Goal: Information Seeking & Learning: Learn about a topic

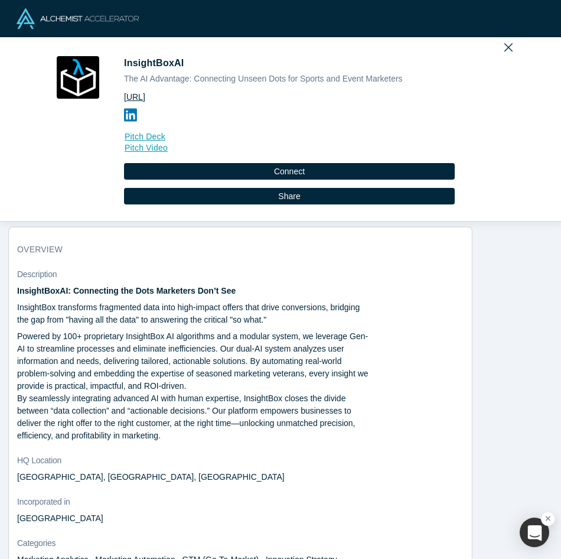
click at [150, 96] on link "https://www.insightbox.ai/" at bounding box center [289, 97] width 331 height 12
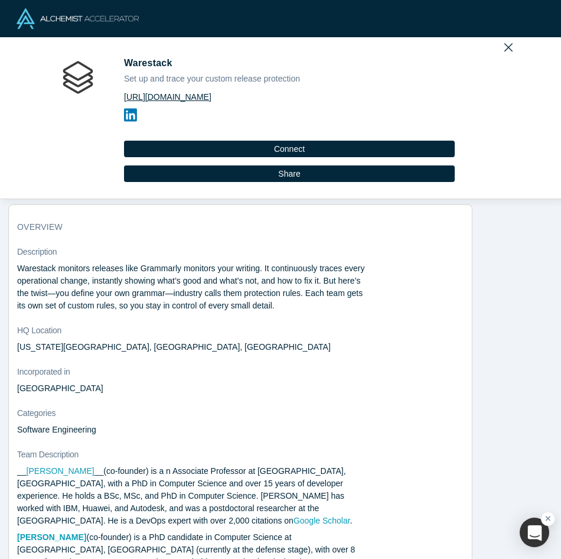
click at [194, 94] on link "https://www.warestack.com/" at bounding box center [289, 97] width 331 height 12
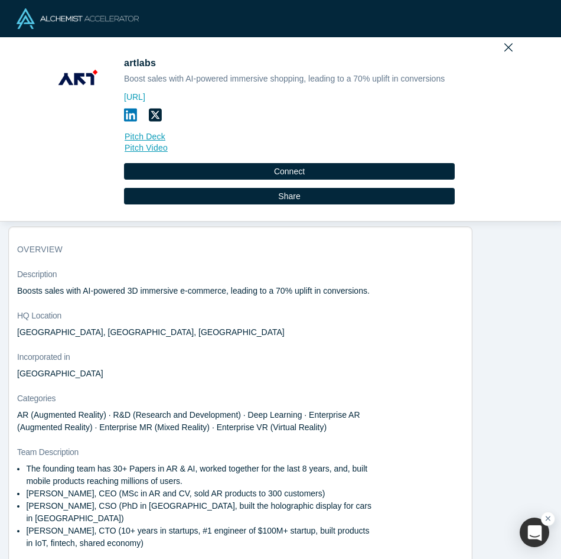
click at [169, 90] on div "[URL] Pitch Deck Pitch Video" at bounding box center [289, 122] width 331 height 66
click at [165, 98] on link "[URL]" at bounding box center [289, 97] width 331 height 12
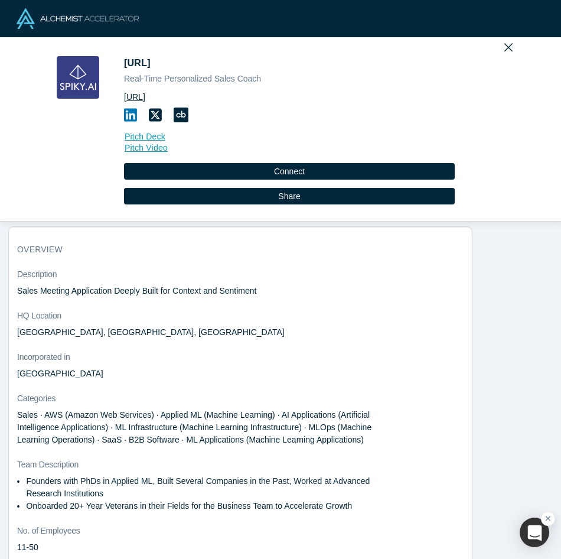
click at [151, 96] on link "https://spiky.ai/" at bounding box center [289, 97] width 331 height 12
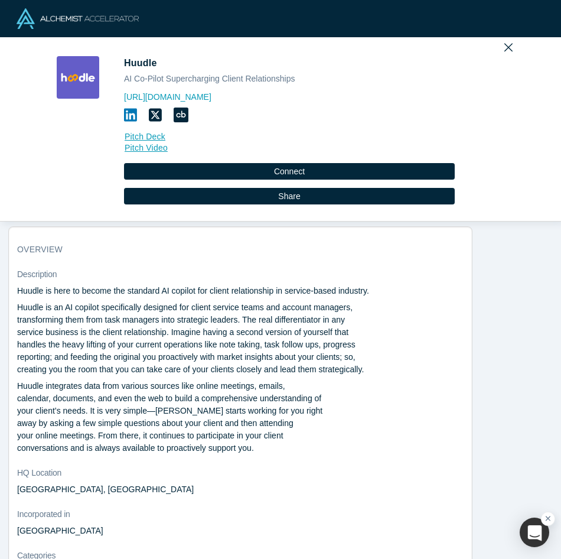
click at [232, 82] on div "AI Co-Pilot Supercharging Client Relationships" at bounding box center [289, 79] width 331 height 12
click at [173, 91] on link "https://www.huudle.io/" at bounding box center [289, 97] width 331 height 12
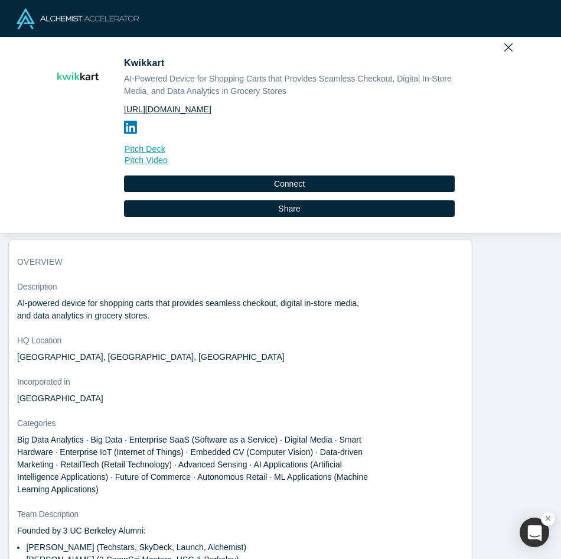
click at [189, 113] on link "https://www.kwikkart.co" at bounding box center [289, 109] width 331 height 12
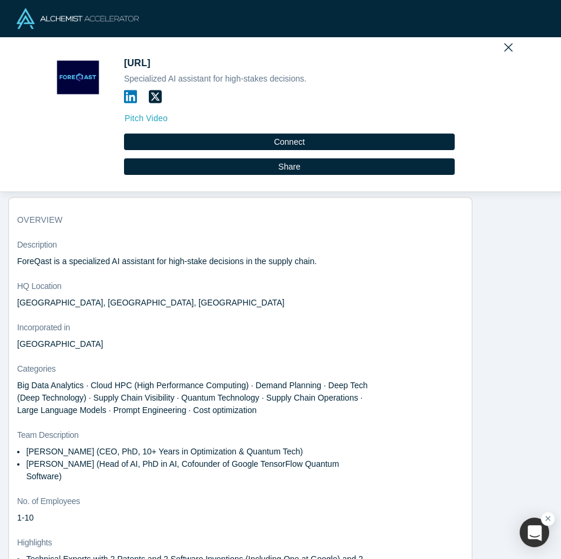
click at [155, 112] on link "Pitch Video" at bounding box center [289, 119] width 331 height 14
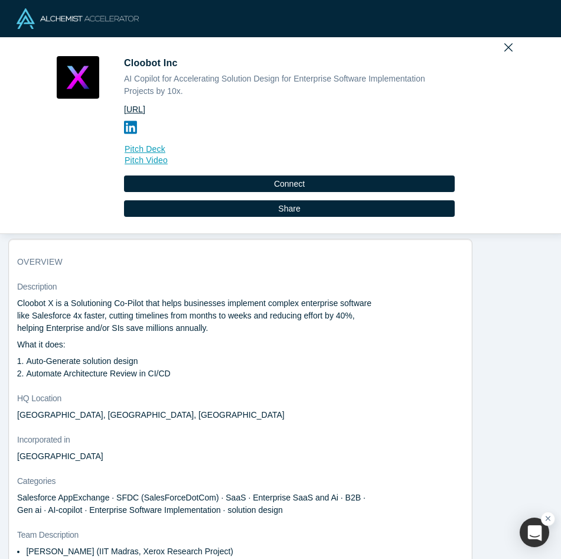
click at [178, 108] on link "[URL]" at bounding box center [289, 109] width 331 height 12
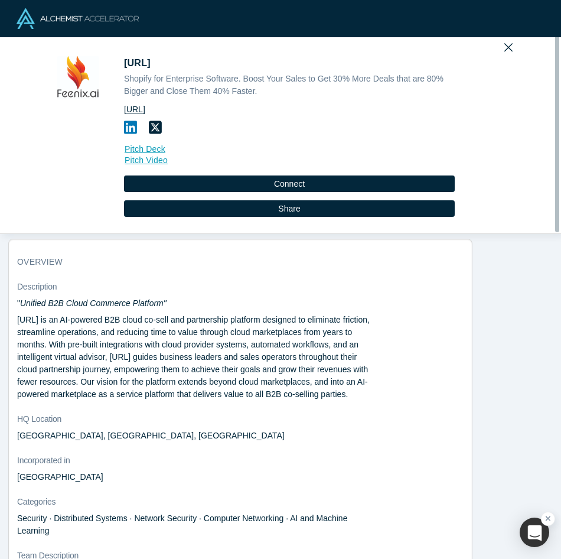
click at [155, 109] on link "[URL]" at bounding box center [289, 109] width 331 height 12
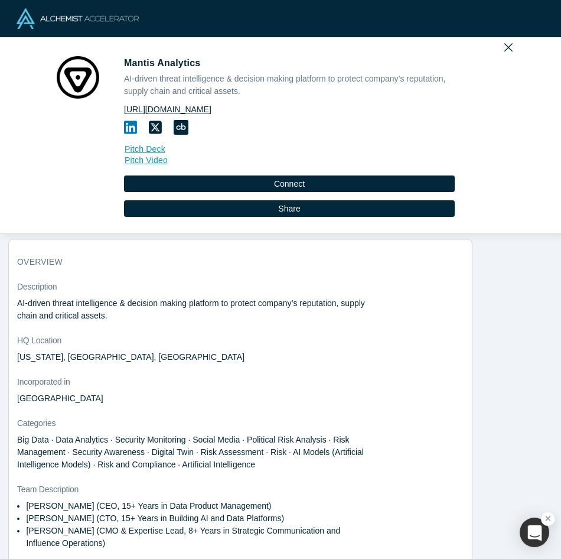
click at [213, 106] on link "[URL][DOMAIN_NAME]" at bounding box center [289, 109] width 331 height 12
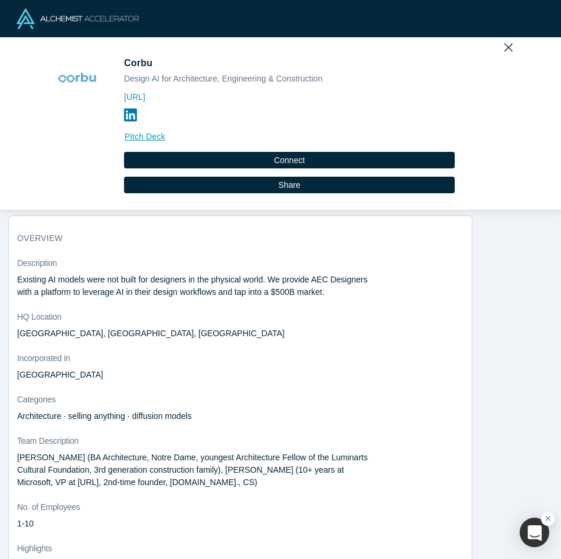
click at [130, 79] on div "Design AI for Architecture, Engineering & Construction" at bounding box center [289, 79] width 331 height 12
click at [166, 96] on link "[URL]" at bounding box center [289, 97] width 331 height 12
